Goal: Task Accomplishment & Management: Manage account settings

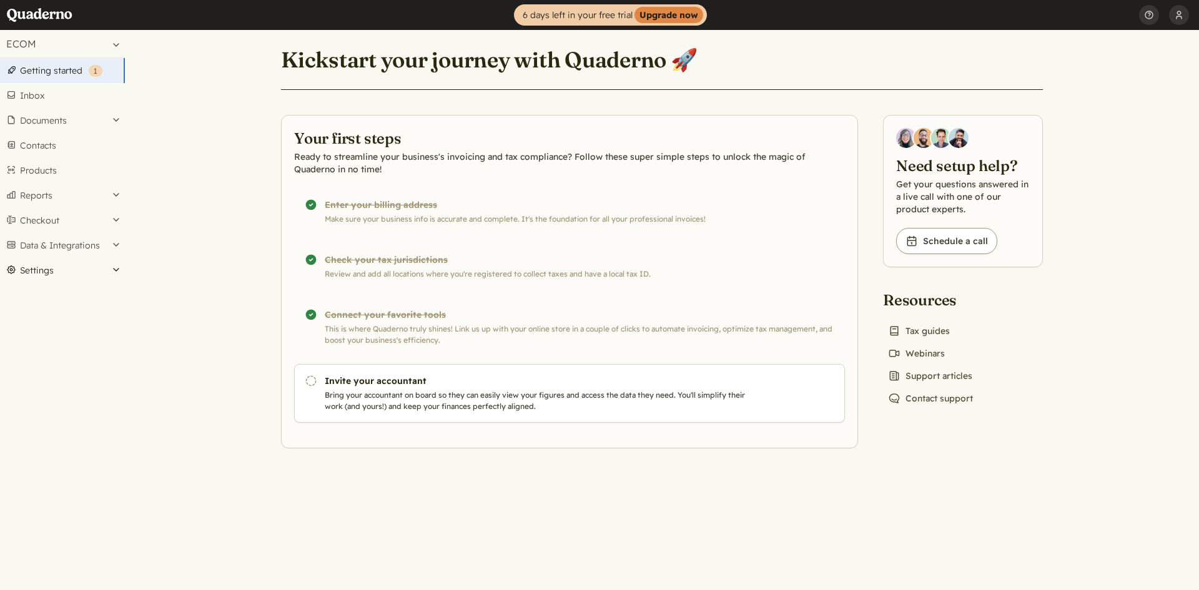
click at [109, 271] on button "Settings" at bounding box center [62, 270] width 125 height 25
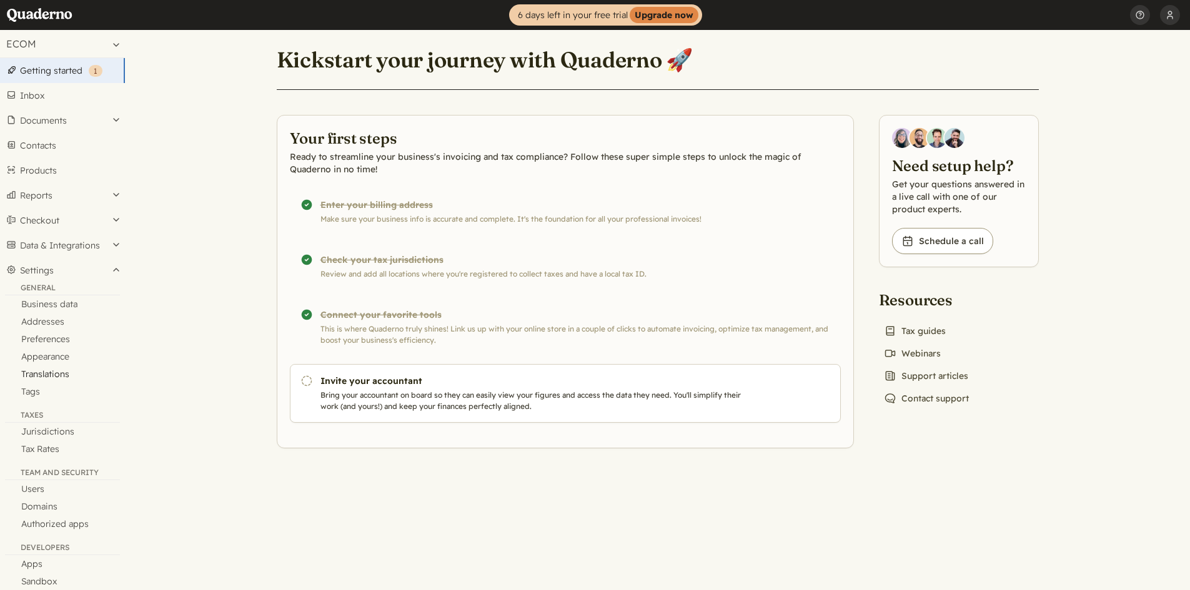
click at [54, 375] on link "Translations" at bounding box center [62, 373] width 125 height 17
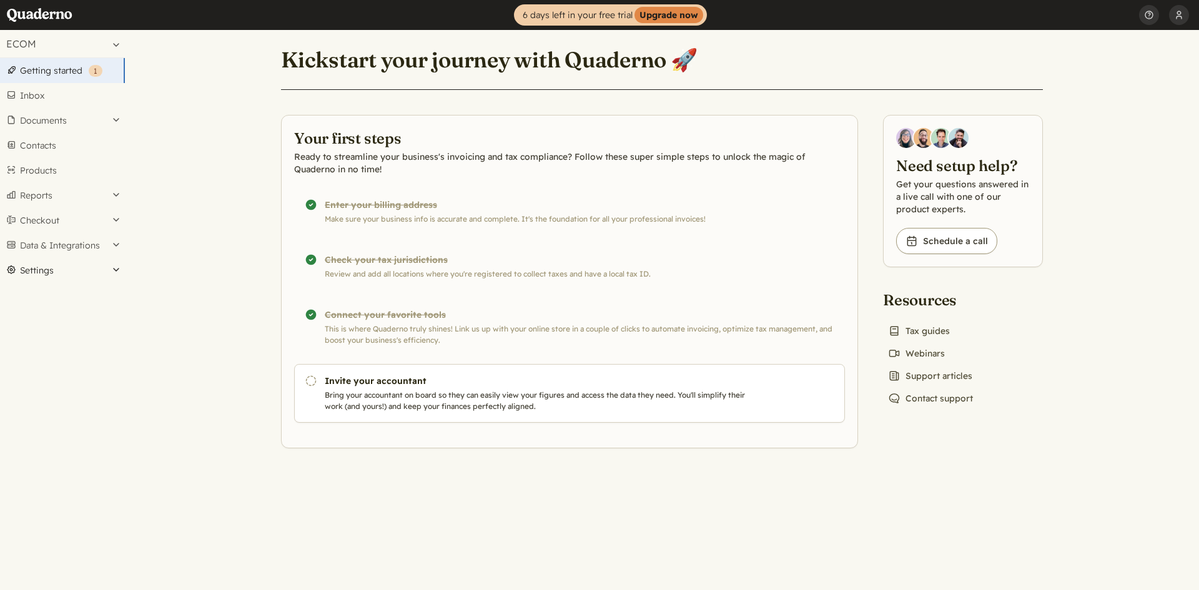
click at [71, 271] on button "Settings" at bounding box center [62, 270] width 125 height 25
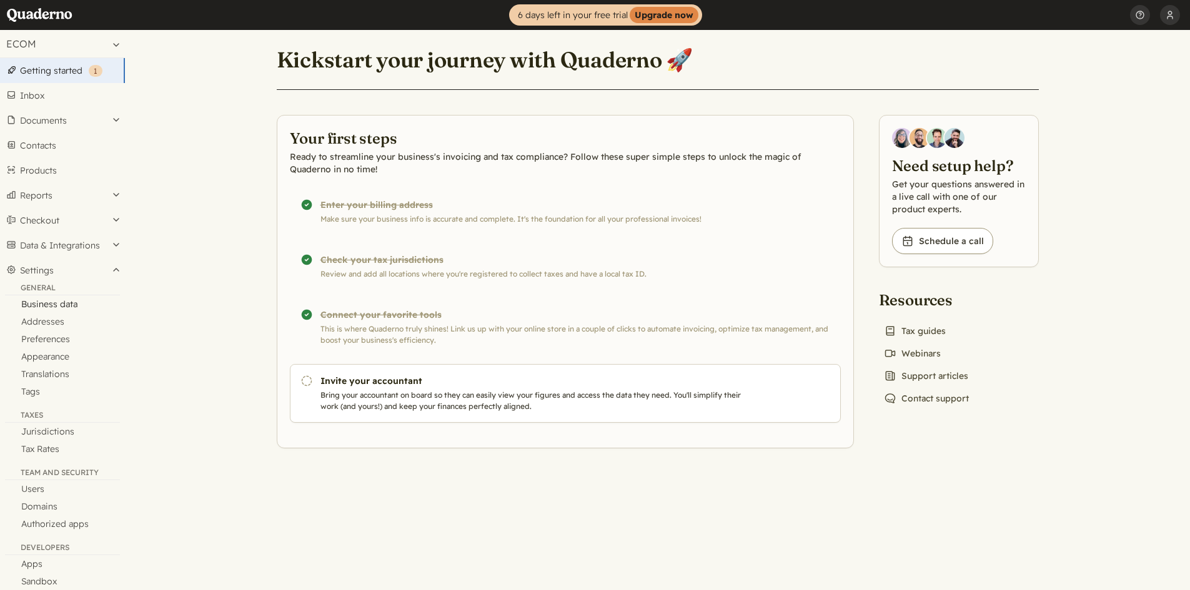
click at [66, 309] on link "Business data" at bounding box center [62, 303] width 125 height 17
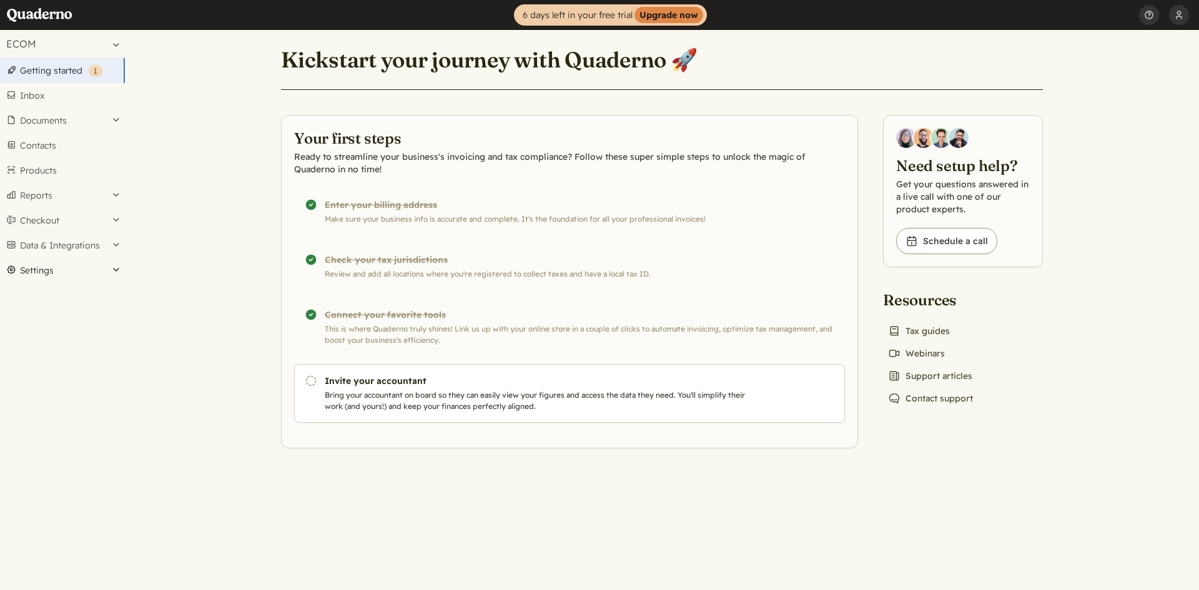
click at [107, 270] on button "Settings" at bounding box center [62, 270] width 125 height 25
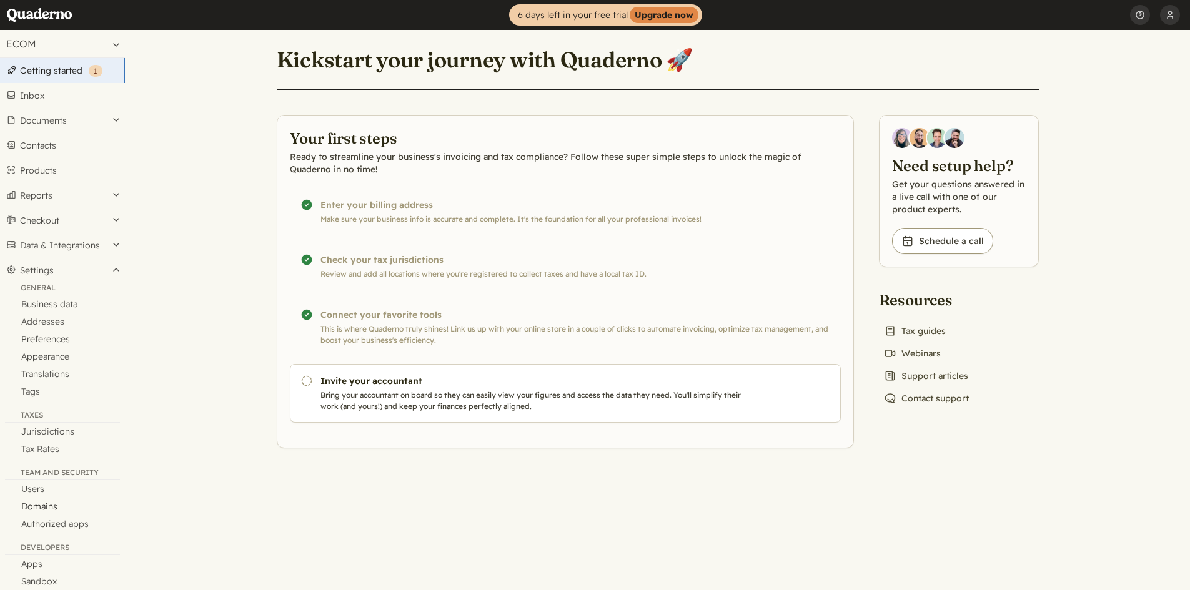
click at [47, 505] on link "Domains" at bounding box center [62, 506] width 125 height 17
